Goal: Information Seeking & Learning: Learn about a topic

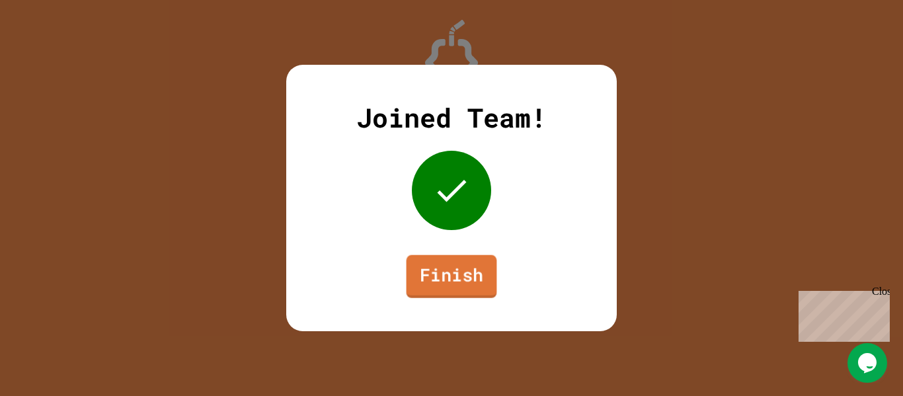
click at [477, 305] on div "Joined Team! Finish" at bounding box center [451, 198] width 331 height 266
click at [450, 285] on link "Finish" at bounding box center [451, 277] width 91 height 42
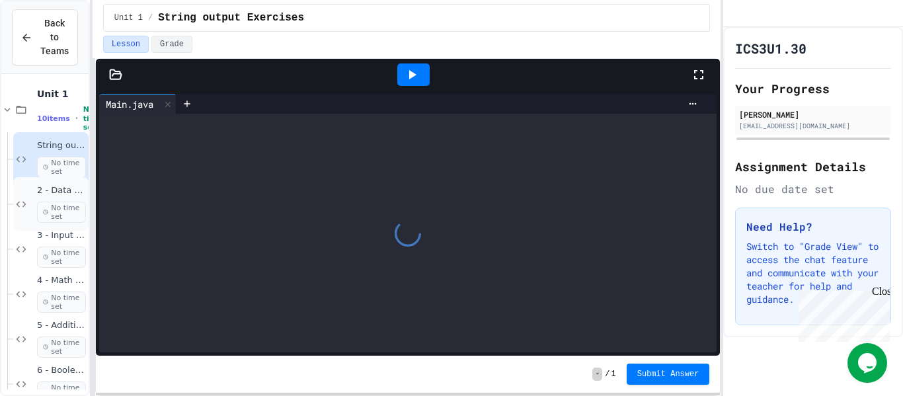
click at [43, 188] on span "2 - Data types" at bounding box center [61, 190] width 49 height 11
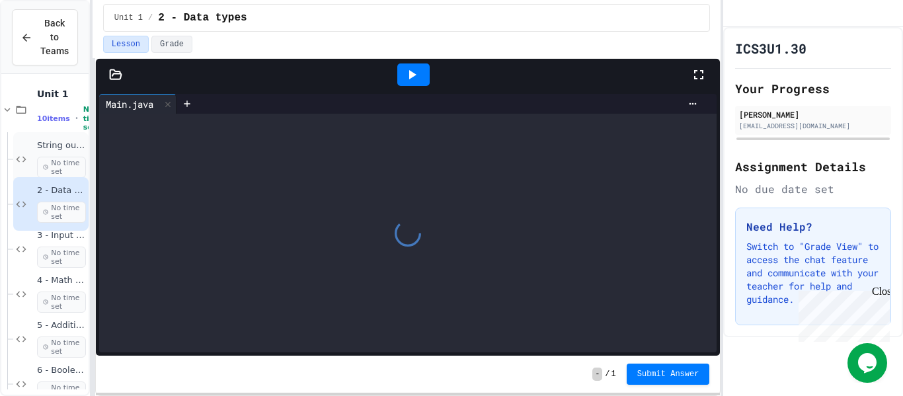
click at [57, 147] on span "String output Exercises" at bounding box center [61, 145] width 49 height 11
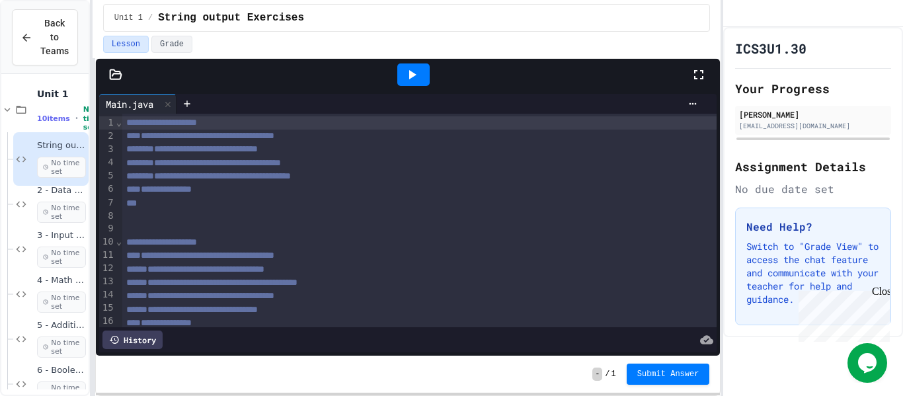
scroll to position [346, 0]
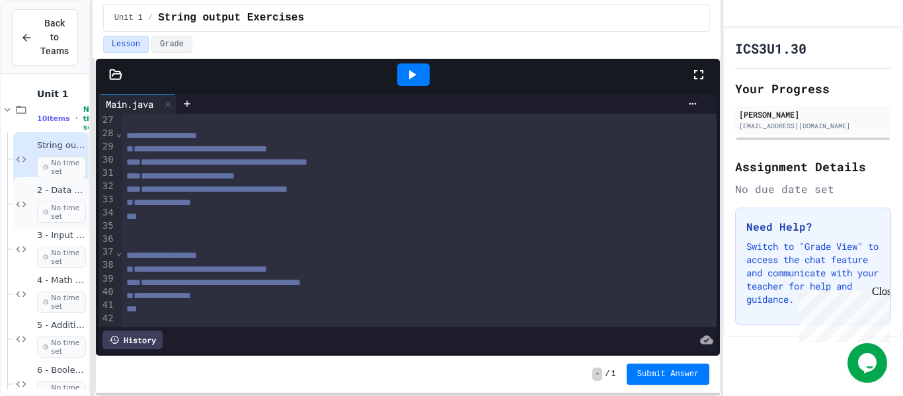
click at [51, 194] on span "2 - Data types" at bounding box center [61, 190] width 49 height 11
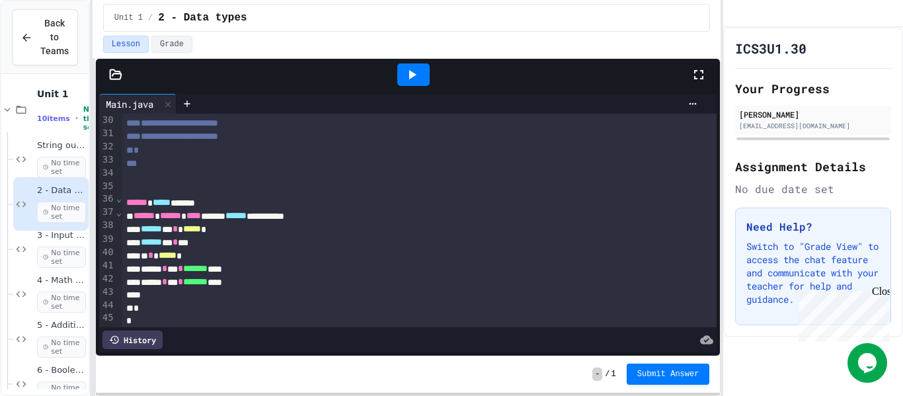
scroll to position [381, 0]
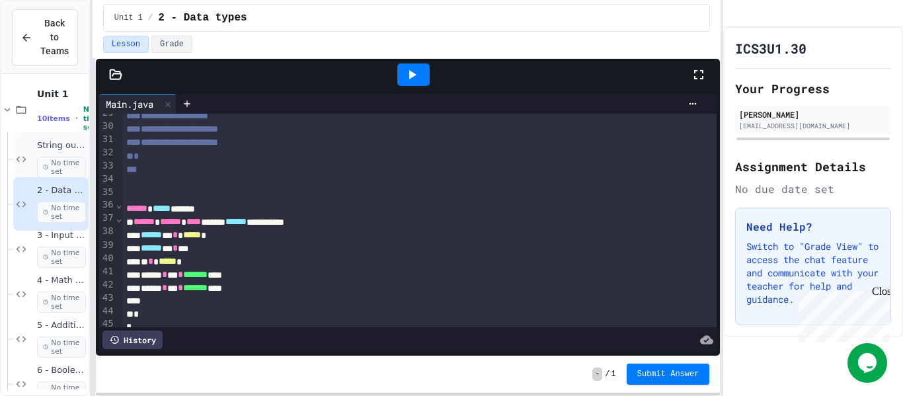
click at [44, 147] on span "String output Exercises" at bounding box center [61, 145] width 49 height 11
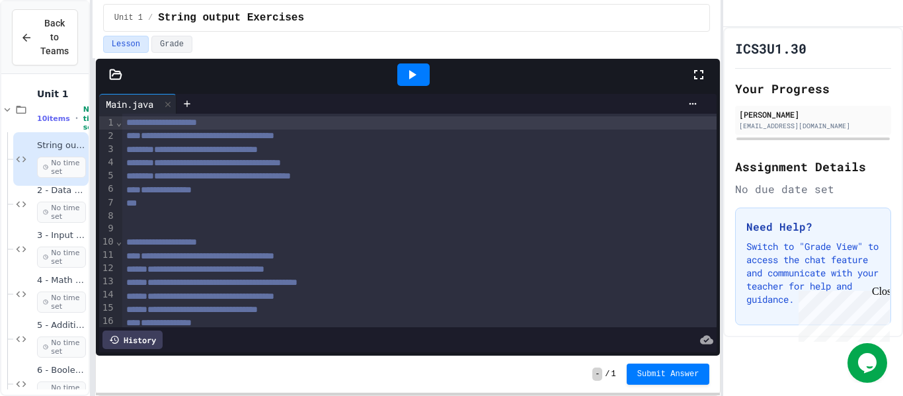
scroll to position [346, 0]
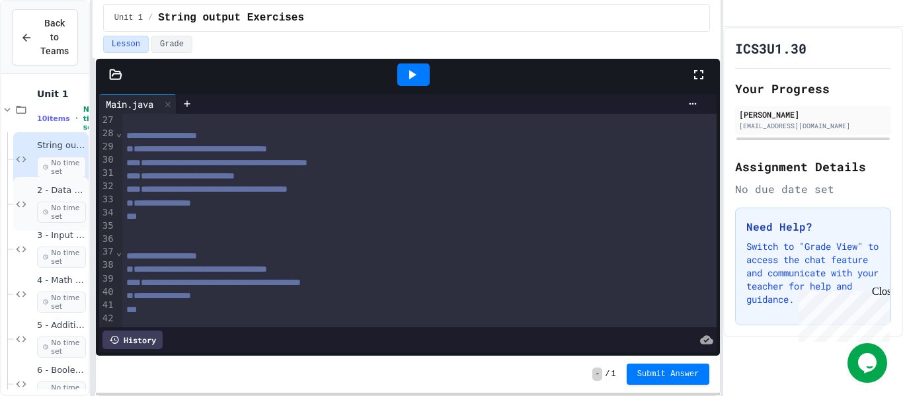
click at [68, 197] on div "2 - Data types No time set" at bounding box center [61, 204] width 49 height 38
